Goal: Navigation & Orientation: Find specific page/section

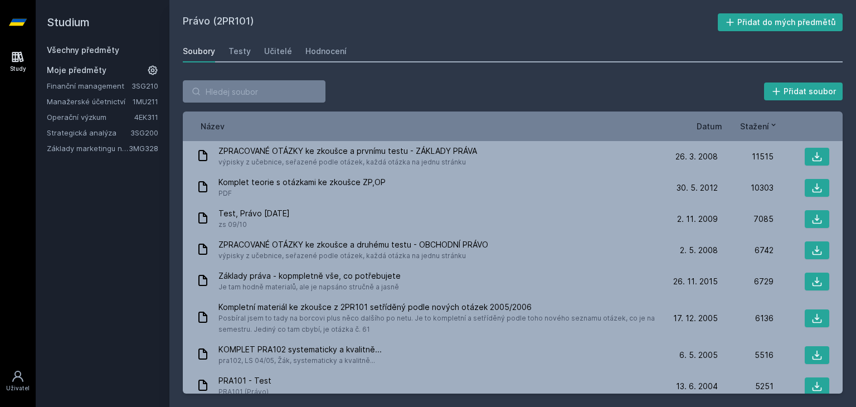
click at [91, 149] on link "Základy marketingu na internetu" at bounding box center [88, 148] width 82 height 11
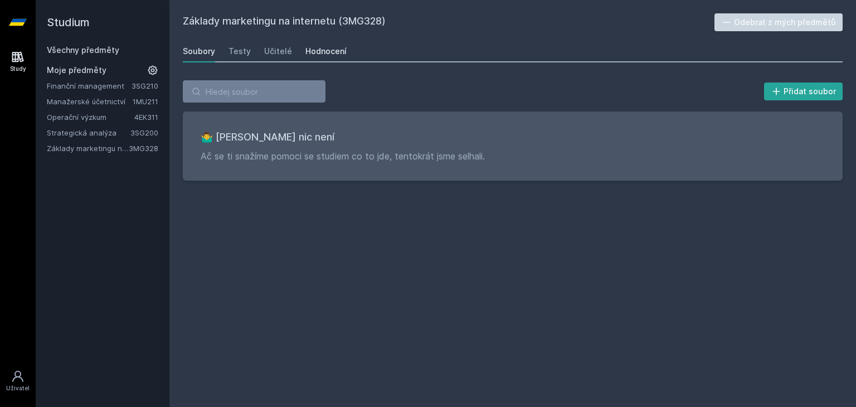
click at [323, 58] on link "Hodnocení" at bounding box center [325, 51] width 41 height 22
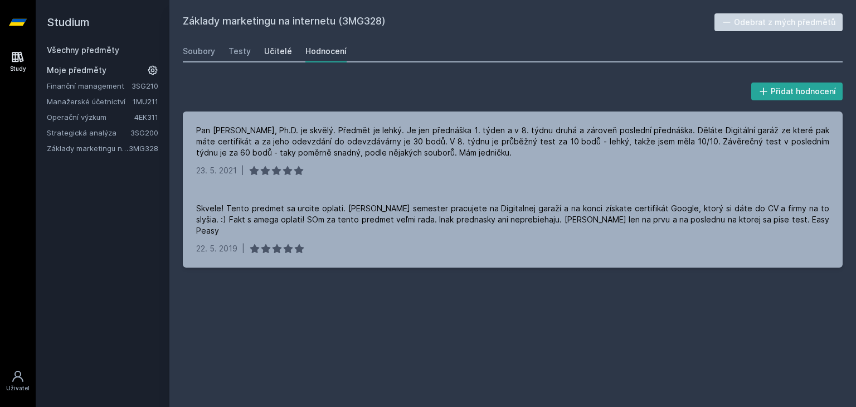
click at [279, 48] on div "Učitelé" at bounding box center [278, 51] width 28 height 11
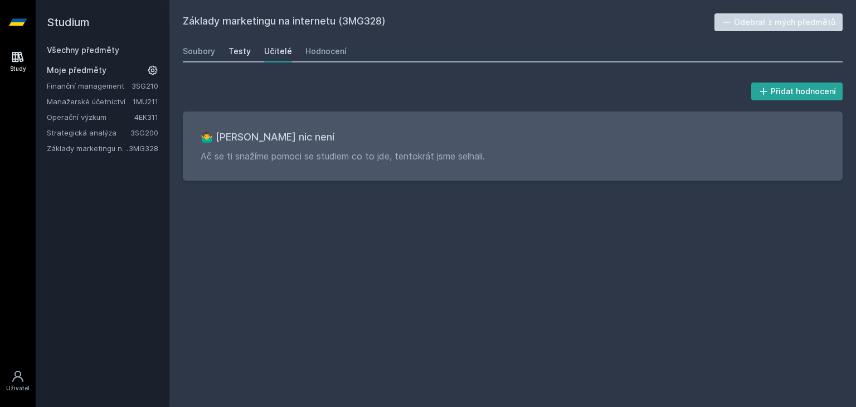
click at [235, 59] on link "Testy" at bounding box center [240, 51] width 22 height 22
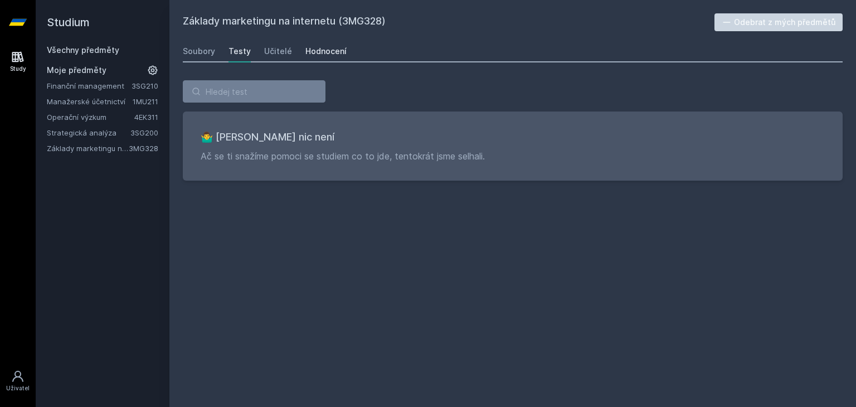
click at [306, 54] on div "Hodnocení" at bounding box center [325, 51] width 41 height 11
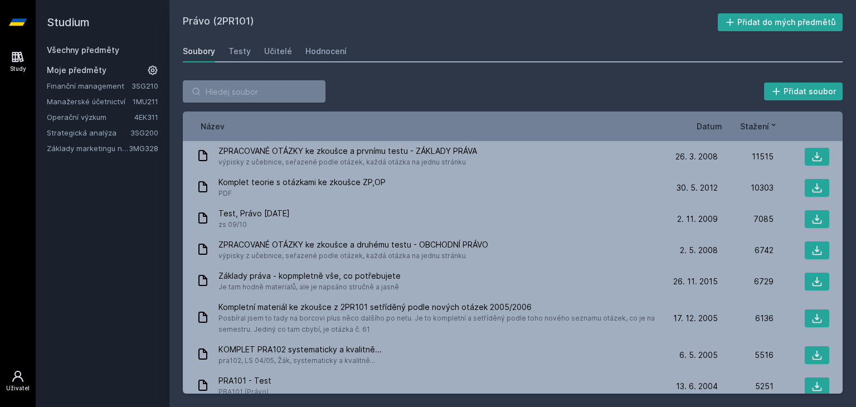
click at [12, 375] on icon at bounding box center [17, 376] width 13 height 13
